Goal: Use online tool/utility: Use online tool/utility

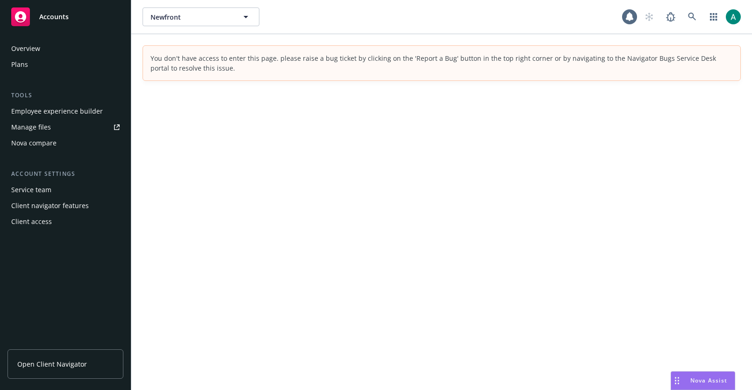
click at [672, 374] on div "Drag to move" at bounding box center [677, 381] width 12 height 18
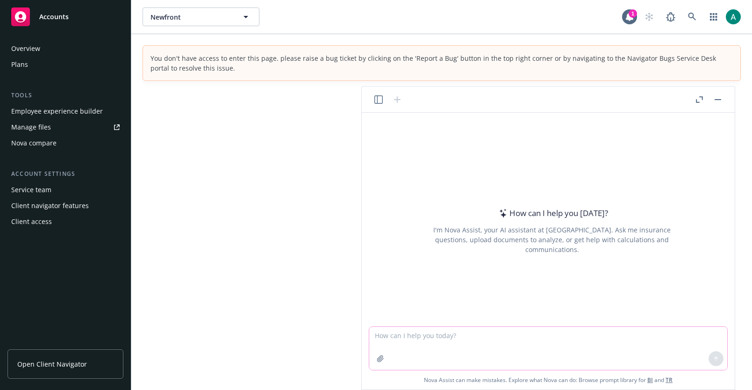
click at [379, 360] on icon "button" at bounding box center [380, 358] width 7 height 7
click at [420, 338] on textarea at bounding box center [548, 348] width 358 height 43
click at [420, 328] on textarea at bounding box center [548, 348] width 358 height 43
type textarea "draft me an email"
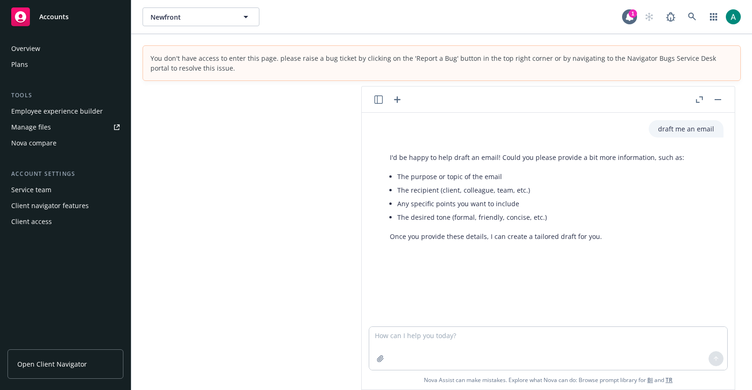
click at [375, 99] on icon "button" at bounding box center [378, 99] width 8 height 8
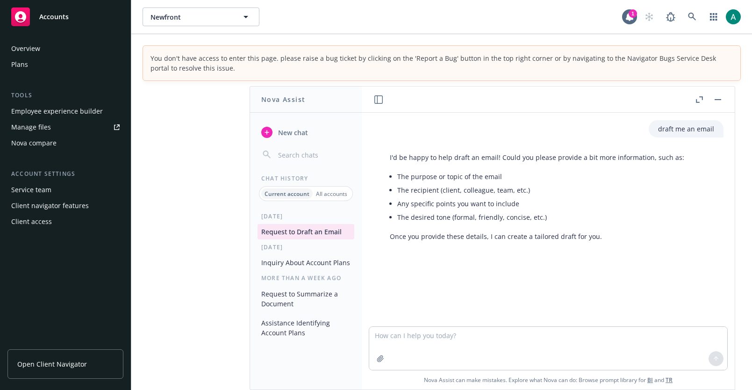
click at [287, 256] on button "Inquiry About Account Plans" at bounding box center [306, 262] width 97 height 15
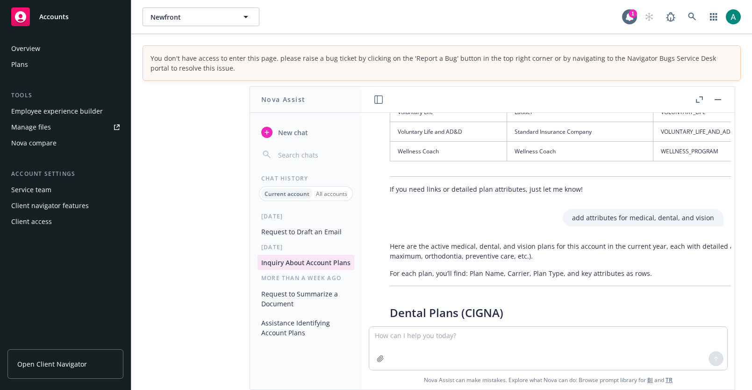
scroll to position [5951, 0]
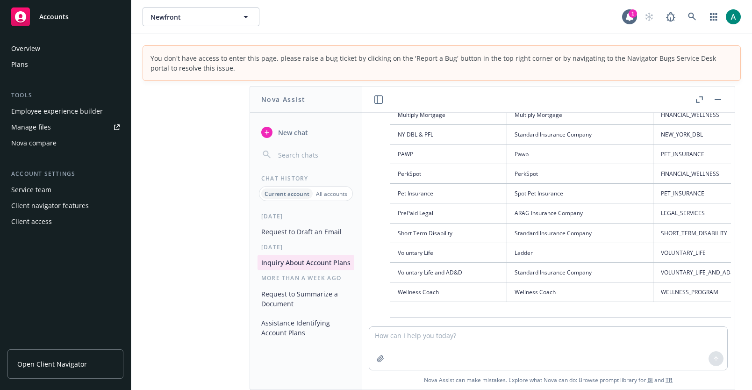
click at [264, 296] on button "Request to Summarize a Document" at bounding box center [306, 298] width 97 height 25
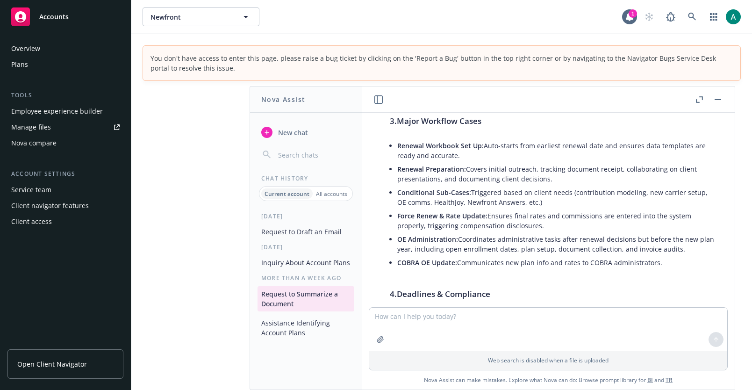
scroll to position [612, 0]
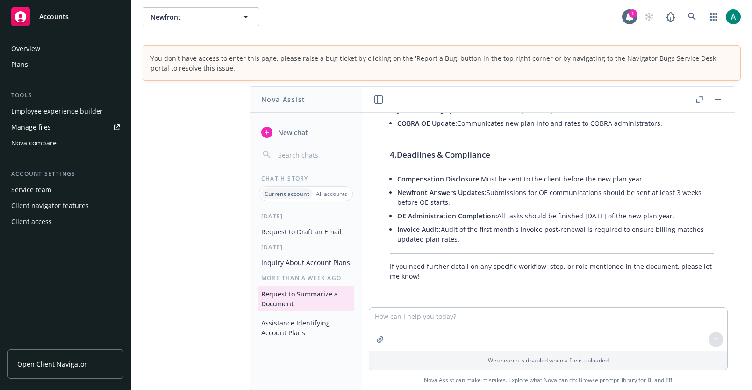
click at [722, 100] on button "button" at bounding box center [717, 99] width 11 height 11
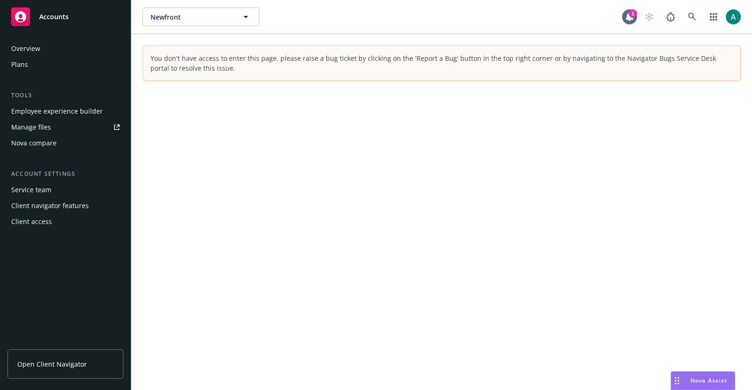
click at [53, 53] on div "Overview" at bounding box center [65, 48] width 108 height 15
